Goal: Task Accomplishment & Management: Use online tool/utility

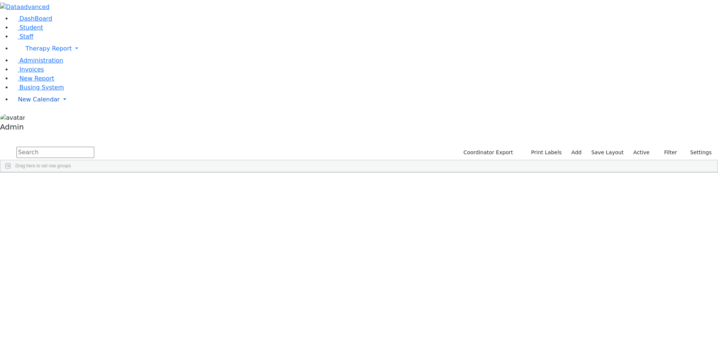
click at [35, 103] on span "New Calendar" at bounding box center [39, 99] width 42 height 7
click at [35, 118] on span "Calendar" at bounding box center [29, 114] width 27 height 7
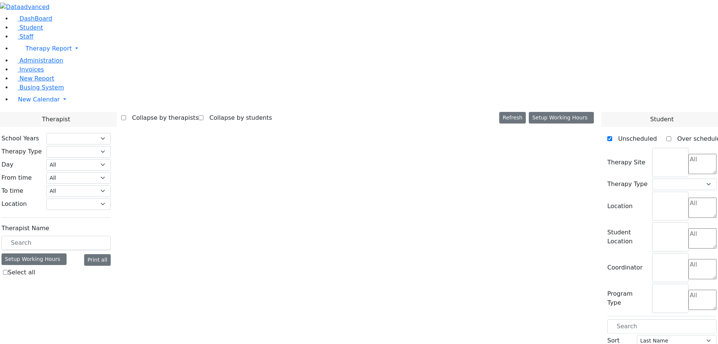
select select "212"
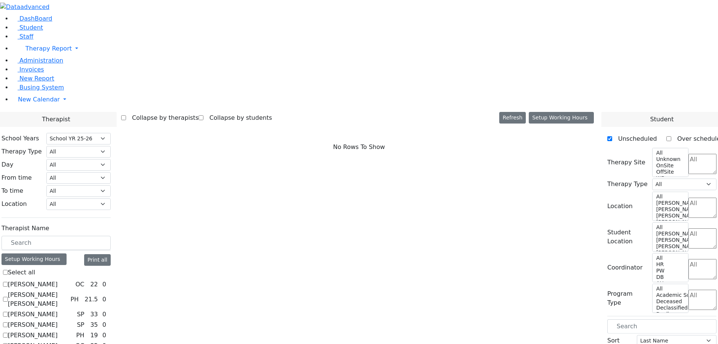
click at [58, 280] on label "[PERSON_NAME]" at bounding box center [33, 284] width 50 height 9
click at [8, 282] on input "[PERSON_NAME]" at bounding box center [5, 284] width 5 height 5
checkbox input "true"
select select "1"
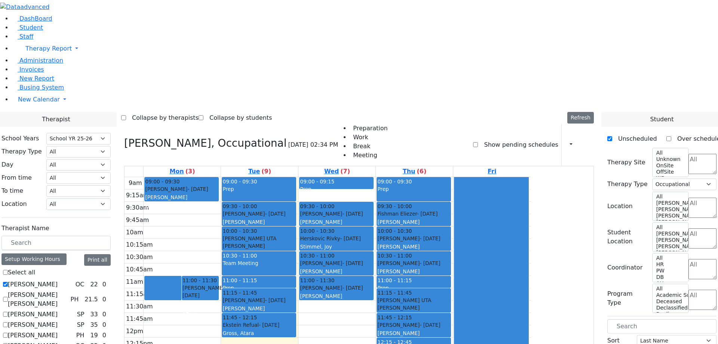
click at [338, 124] on ul "Preparation Work Break Meeting" at bounding box center [362, 142] width 49 height 36
click at [282, 124] on div "Abramczyk ZC, Occupational 09/23/2025 02:34 PM Preparation Work Break Meeting S…" at bounding box center [359, 145] width 470 height 42
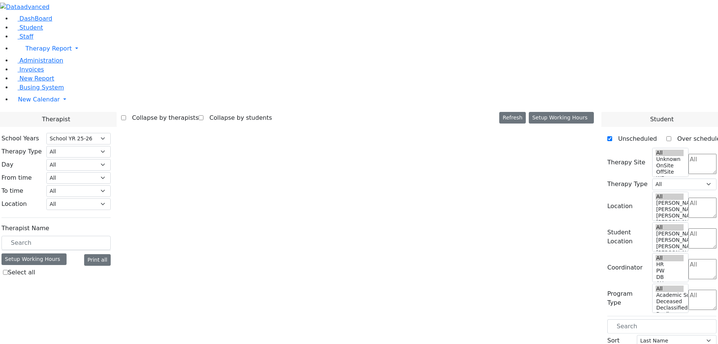
select select "212"
select select "1"
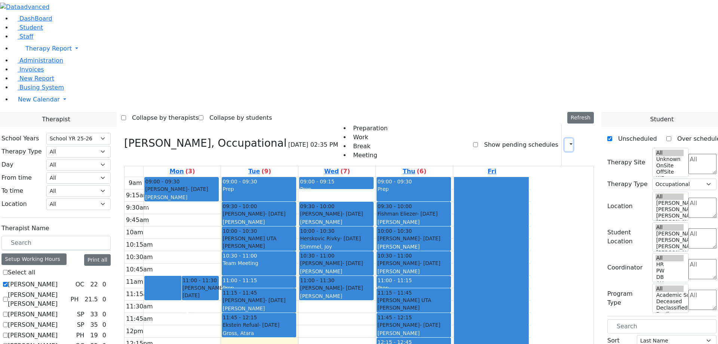
click at [566, 141] on icon "button" at bounding box center [566, 144] width 0 height 7
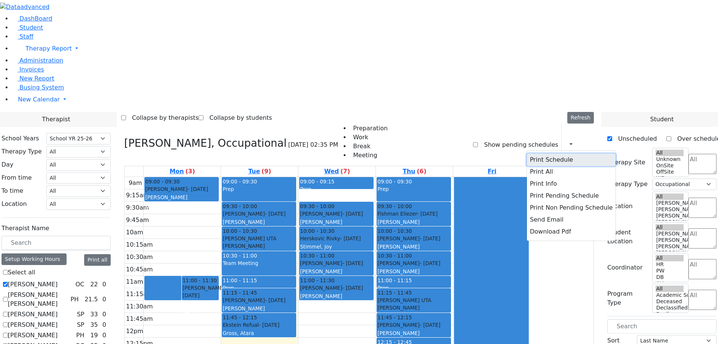
click at [541, 154] on button "Print Schedule" at bounding box center [571, 160] width 89 height 12
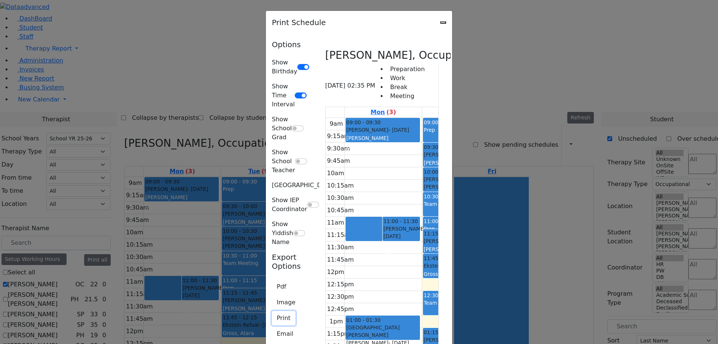
click at [272, 311] on button "Print" at bounding box center [284, 318] width 24 height 14
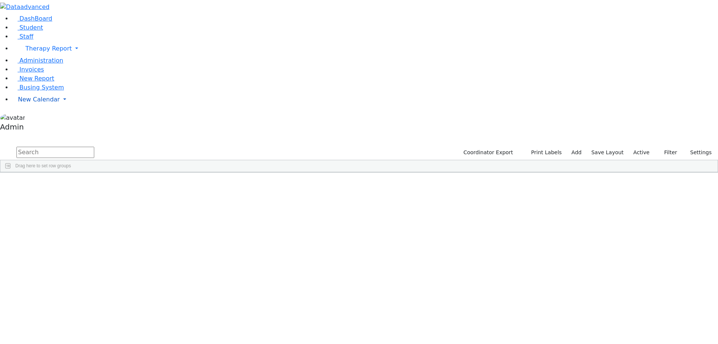
click at [32, 103] on span "New Calendar" at bounding box center [39, 99] width 42 height 7
click at [33, 118] on span "Calendar" at bounding box center [29, 114] width 27 height 7
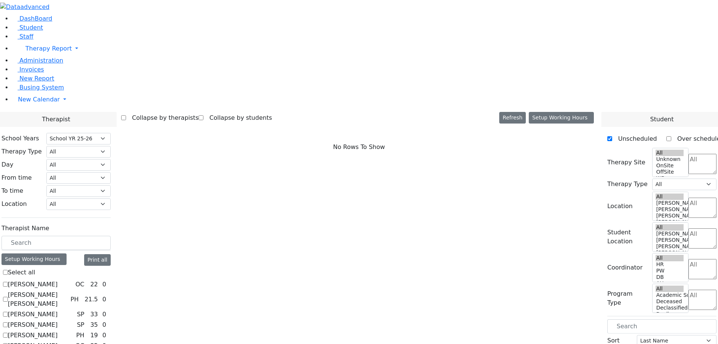
select select "212"
click at [58, 280] on label "[PERSON_NAME]" at bounding box center [33, 284] width 50 height 9
click at [8, 282] on input "[PERSON_NAME]" at bounding box center [5, 284] width 5 height 5
checkbox input "true"
select select "1"
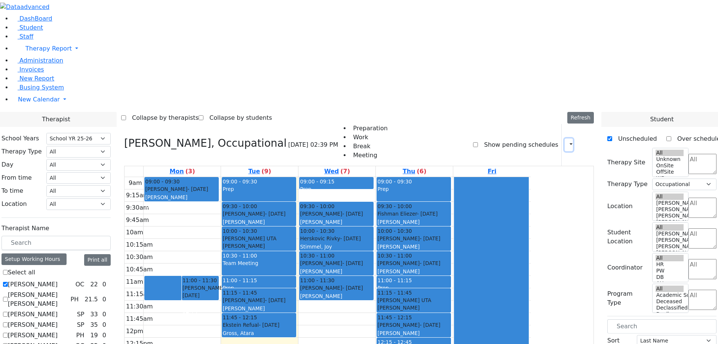
click at [566, 141] on icon "button" at bounding box center [566, 144] width 0 height 7
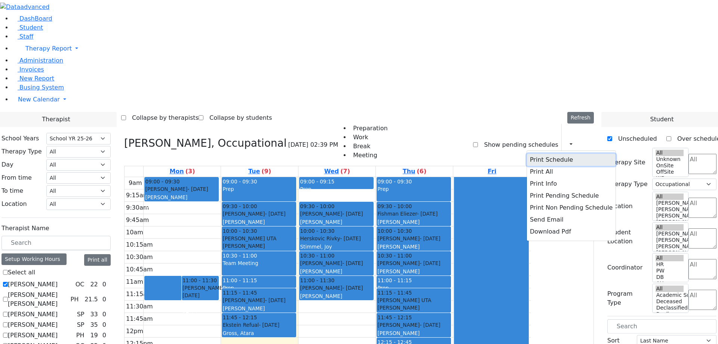
click at [541, 154] on button "Print Schedule" at bounding box center [571, 160] width 89 height 12
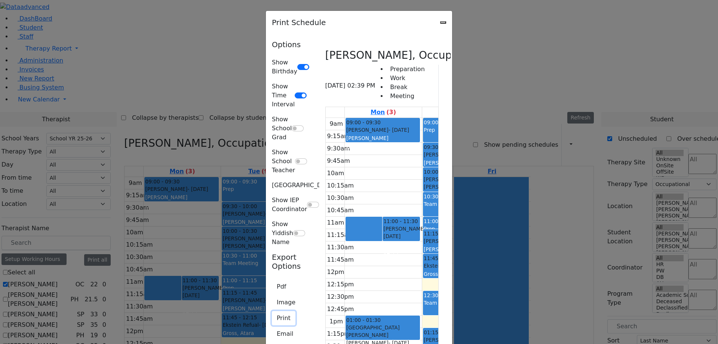
click at [272, 311] on button "Print" at bounding box center [284, 318] width 24 height 14
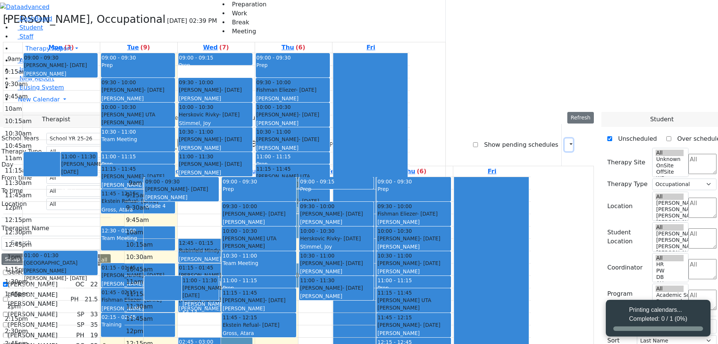
click at [566, 141] on icon "button" at bounding box center [566, 144] width 0 height 7
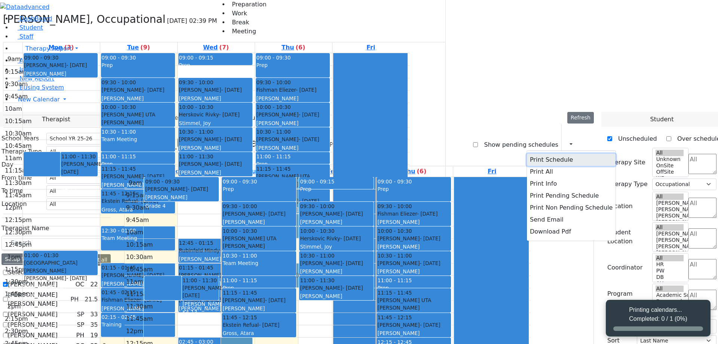
click at [535, 154] on button "Print Schedule" at bounding box center [571, 160] width 89 height 12
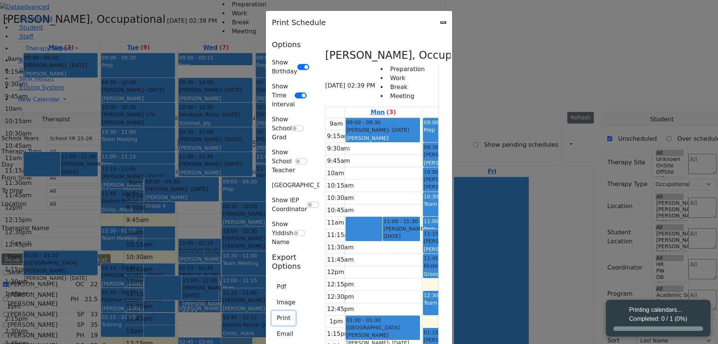
click at [272, 311] on button "Print" at bounding box center [284, 318] width 24 height 14
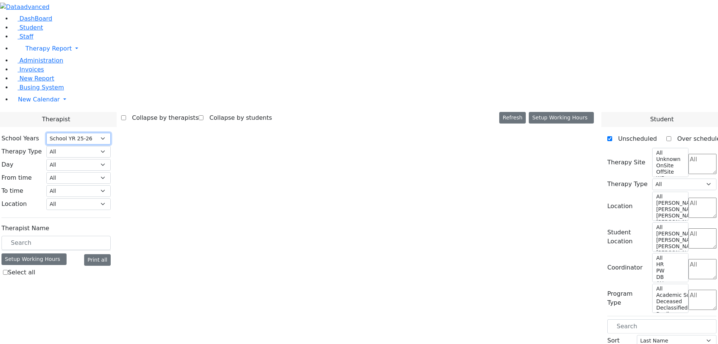
click at [111, 133] on select "Select School YR Summer YR 25 School YR 25-26 Summer YR 25 School YR 24-25 Summ…" at bounding box center [78, 139] width 64 height 12
select select "211"
click at [111, 133] on select "Select School YR Summer YR 25 School YR 25-26 Summer YR 25 School YR 24-25 Summ…" at bounding box center [78, 139] width 64 height 12
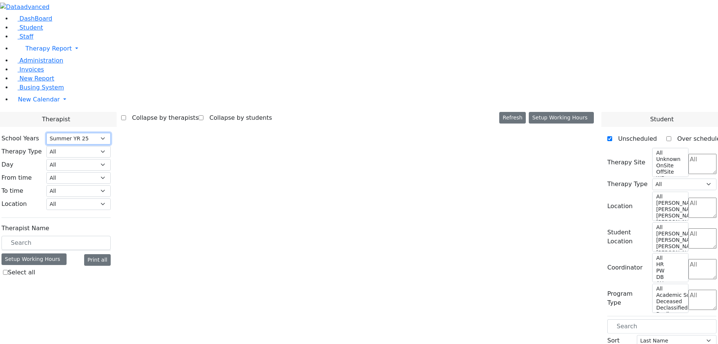
select select "1"
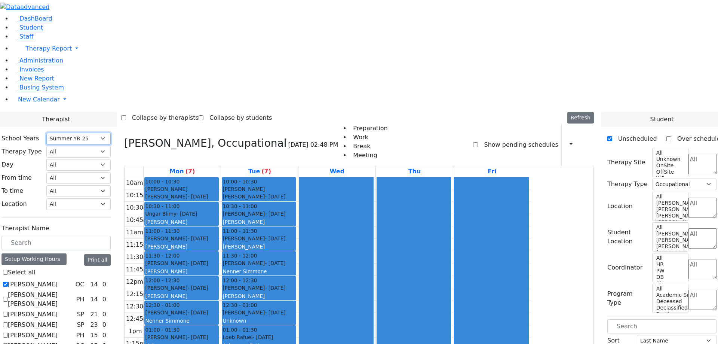
click at [111, 133] on select "Select School YR Summer YR 25 School YR 25-26 Summer YR 25 School YR 24-25 Summ…" at bounding box center [78, 139] width 64 height 12
select select "212"
click at [111, 133] on select "Select School YR Summer YR 25 School YR 25-26 Summer YR 25 School YR 24-25 Summ…" at bounding box center [78, 139] width 64 height 12
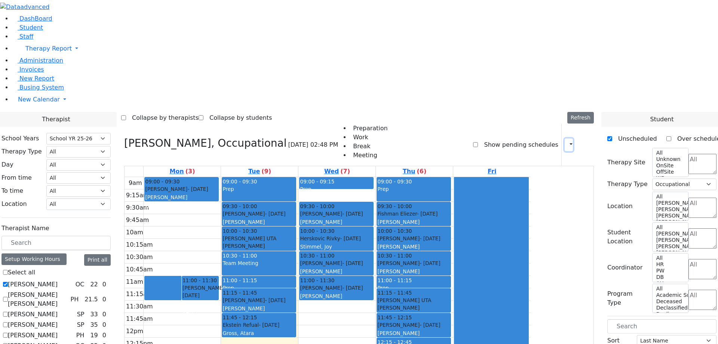
click at [566, 141] on icon "button" at bounding box center [566, 144] width 0 height 7
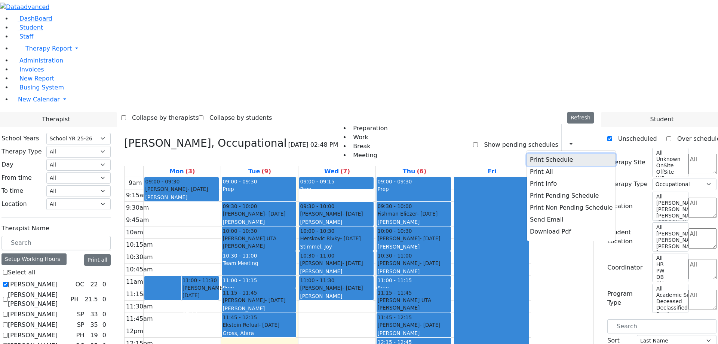
click at [551, 154] on button "Print Schedule" at bounding box center [571, 160] width 89 height 12
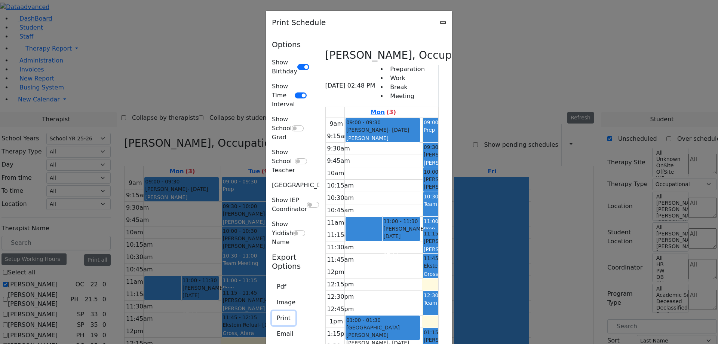
click at [272, 311] on button "Print" at bounding box center [284, 318] width 24 height 14
